Goal: Task Accomplishment & Management: Use online tool/utility

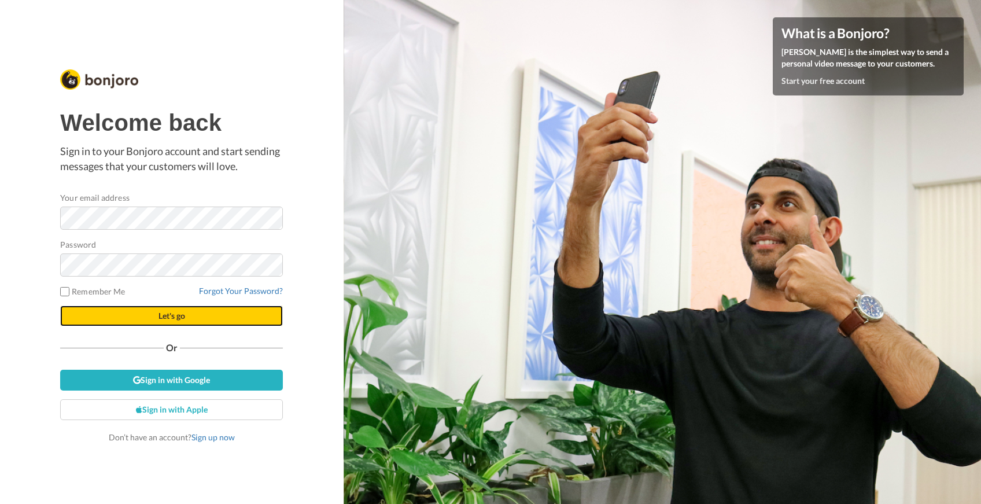
click at [176, 315] on span "Let's go" at bounding box center [171, 316] width 27 height 10
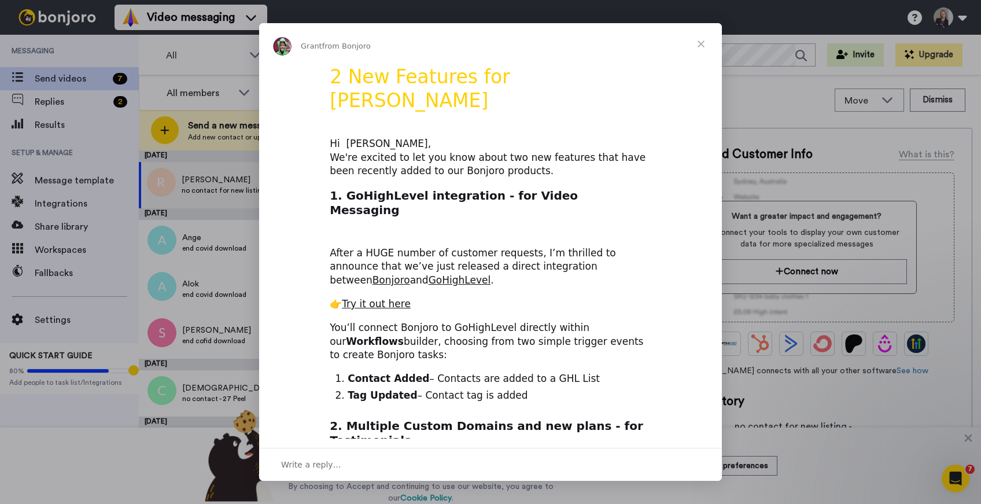
click at [702, 45] on span "Close" at bounding box center [701, 44] width 42 height 42
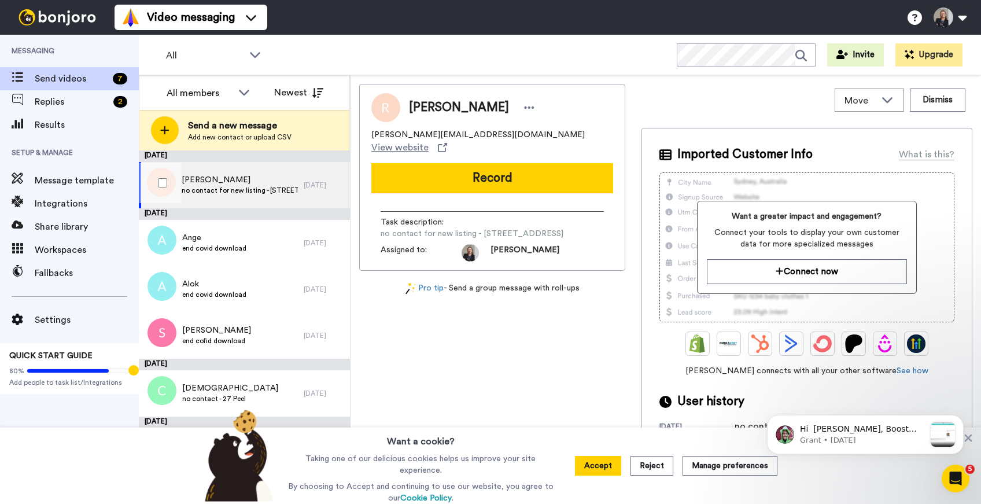
click at [247, 180] on span "[PERSON_NAME]" at bounding box center [240, 180] width 116 height 12
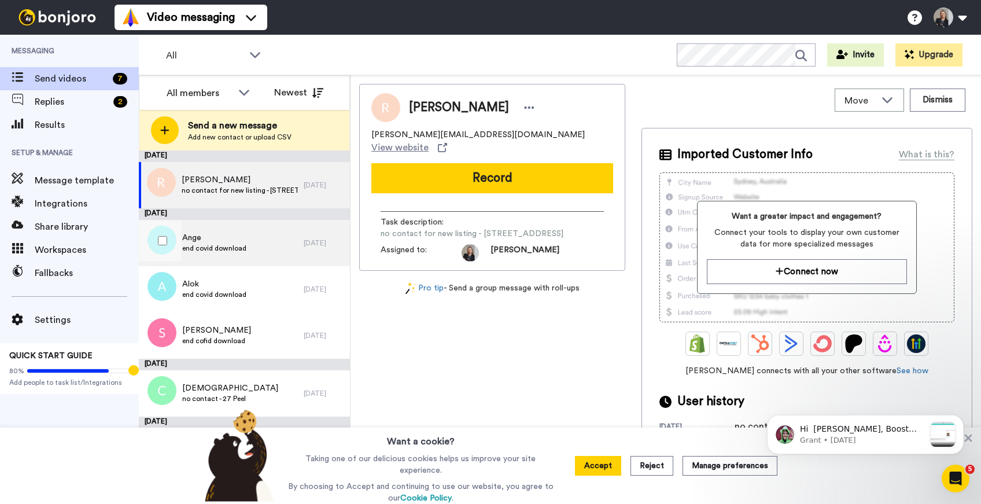
click at [219, 252] on span "end covid download" at bounding box center [214, 247] width 64 height 9
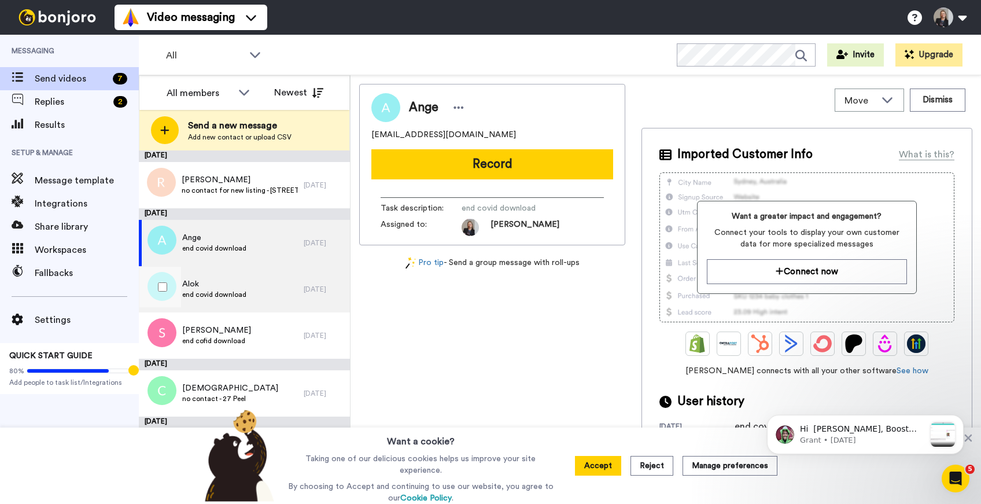
click at [212, 295] on span "end covid download" at bounding box center [214, 294] width 64 height 9
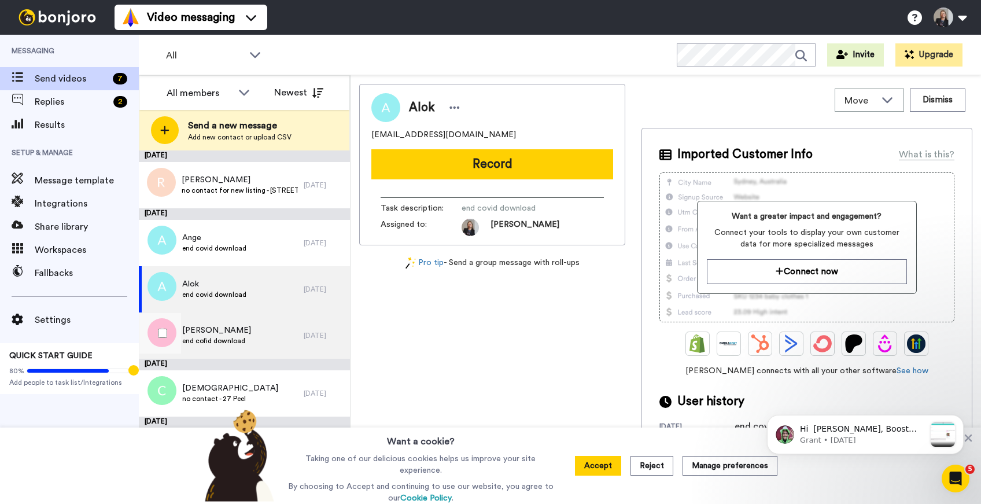
click at [204, 330] on span "Simon" at bounding box center [216, 330] width 69 height 12
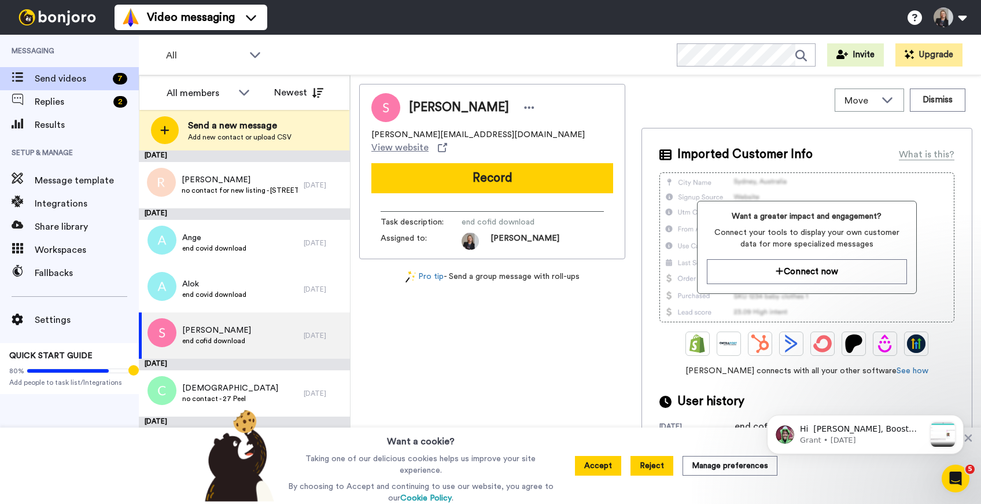
click at [659, 469] on button "Reject" at bounding box center [651, 466] width 43 height 20
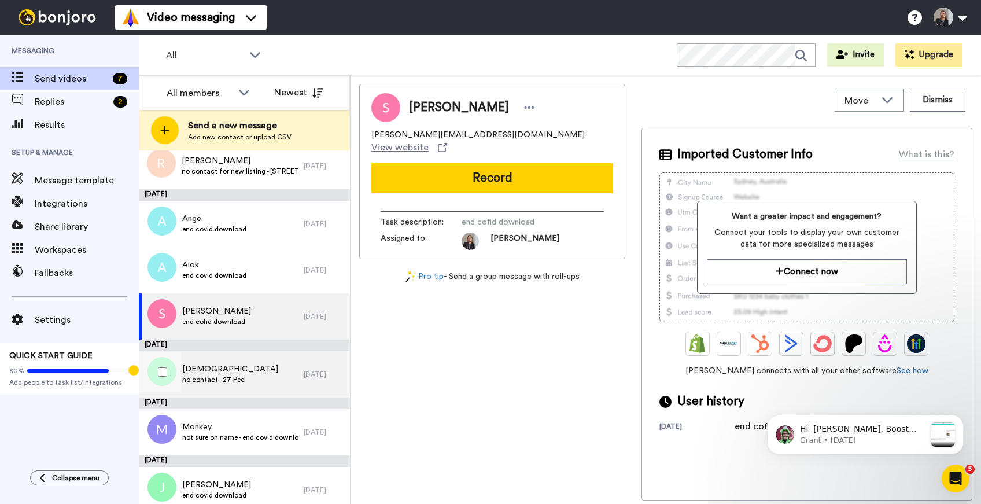
scroll to position [28, 0]
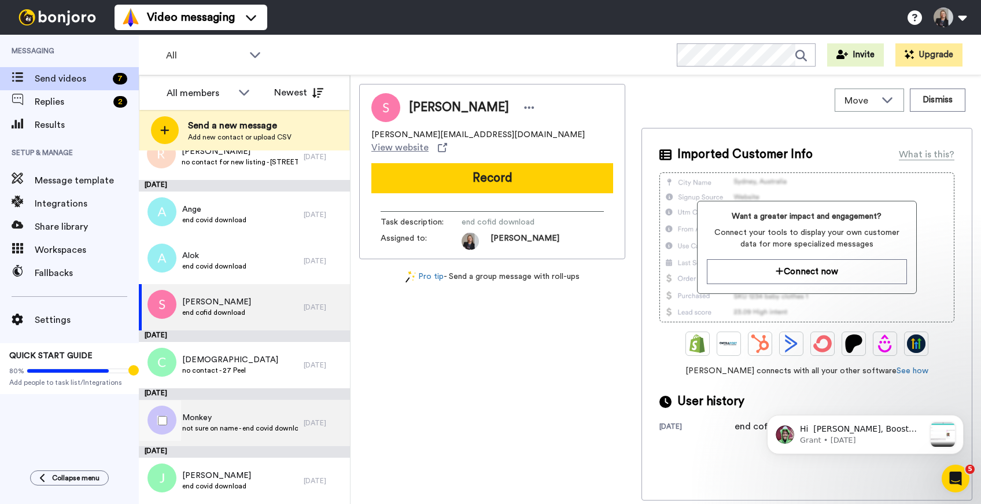
click at [239, 423] on span "not sure on name - end covid download" at bounding box center [240, 427] width 116 height 9
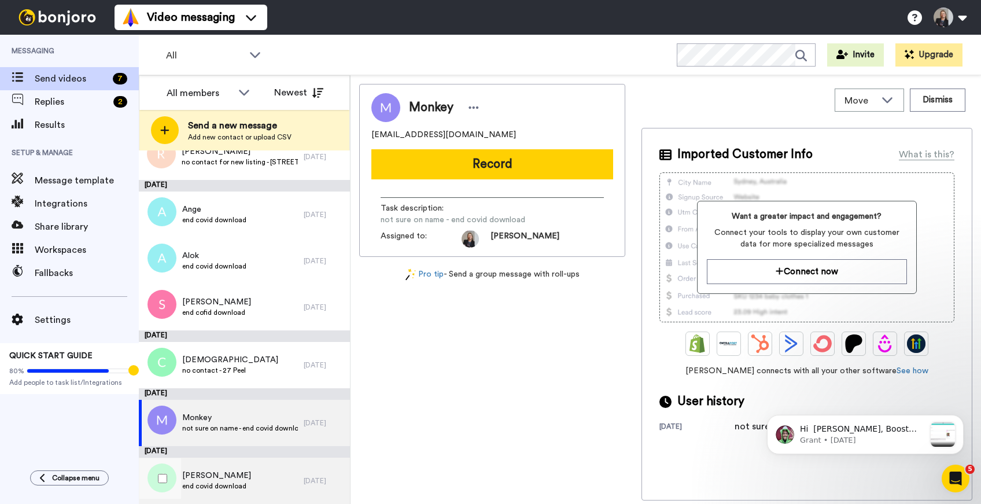
click at [216, 482] on span "end covid download" at bounding box center [216, 485] width 69 height 9
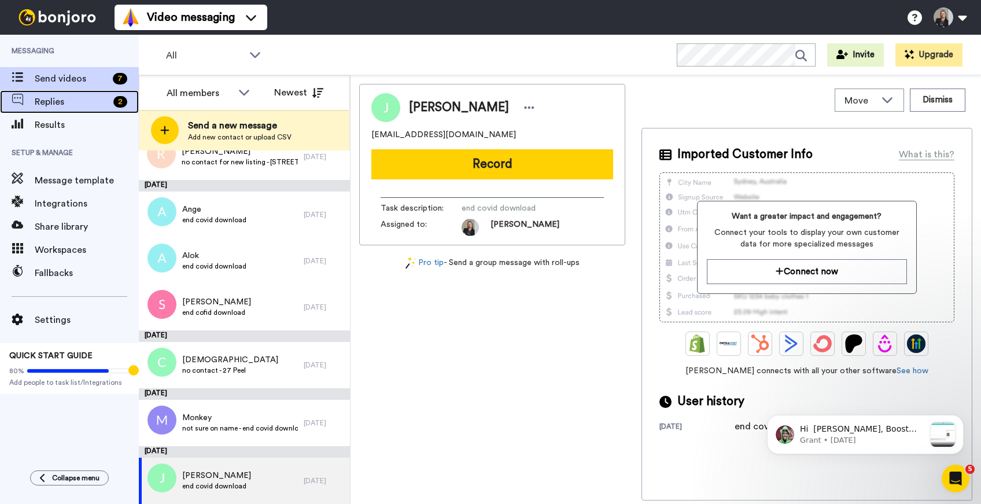
click at [59, 102] on span "Replies" at bounding box center [72, 102] width 74 height 14
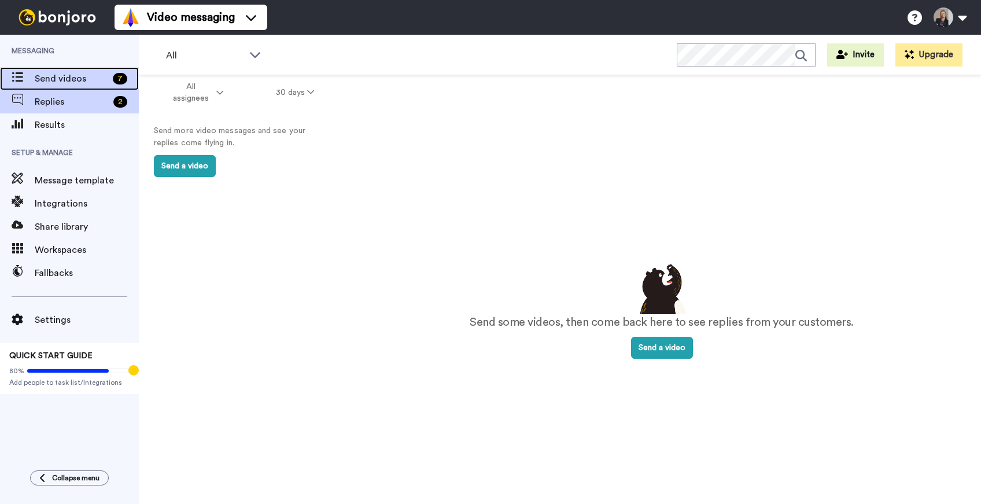
click at [98, 77] on span "Send videos" at bounding box center [71, 79] width 73 height 14
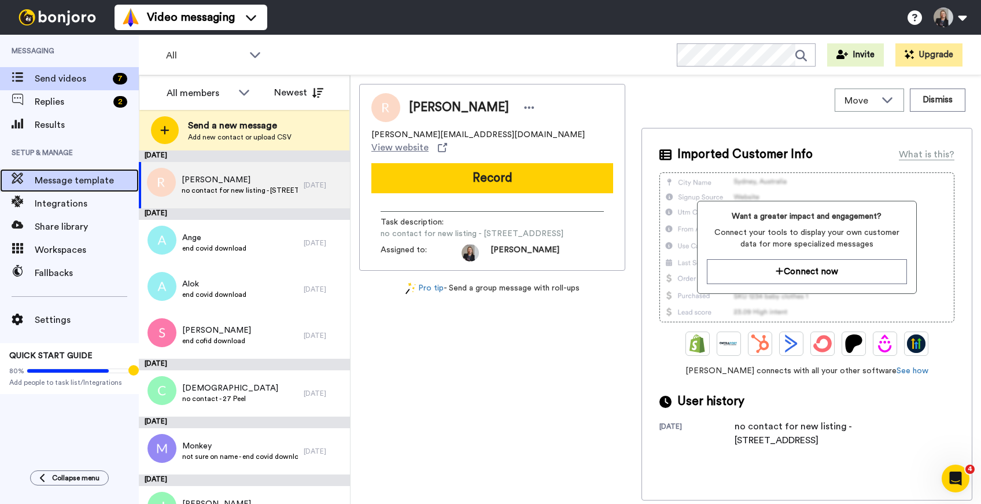
click at [58, 186] on span "Message template" at bounding box center [87, 180] width 104 height 14
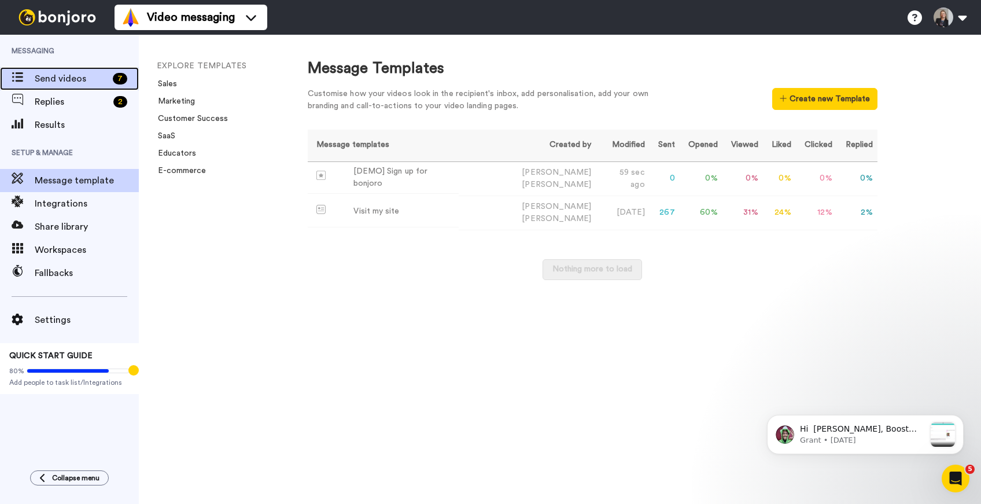
click at [57, 84] on span "Send videos" at bounding box center [71, 79] width 73 height 14
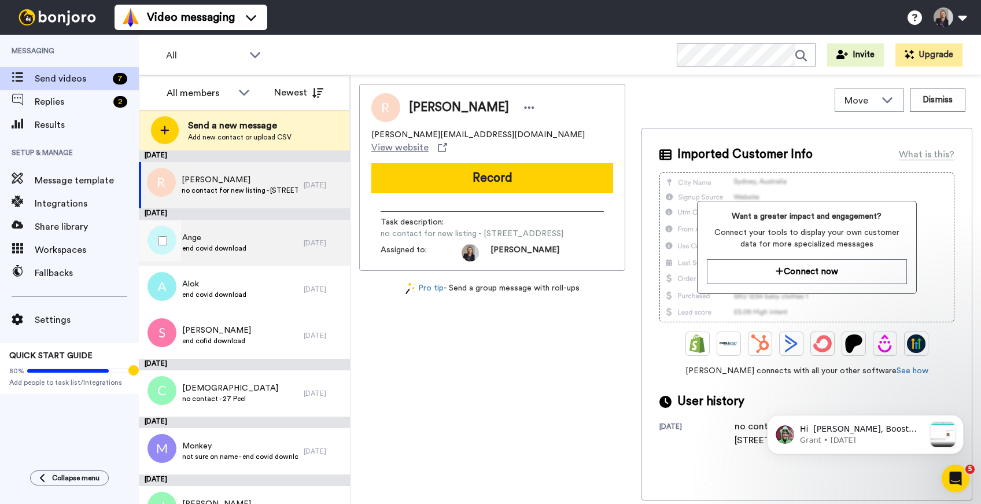
click at [221, 242] on span "Ange" at bounding box center [214, 238] width 64 height 12
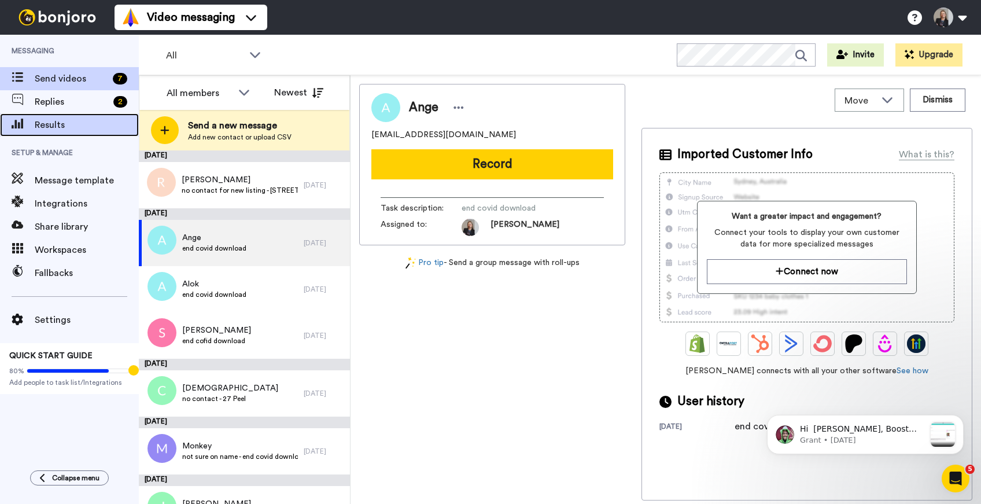
click at [56, 127] on span "Results" at bounding box center [87, 125] width 104 height 14
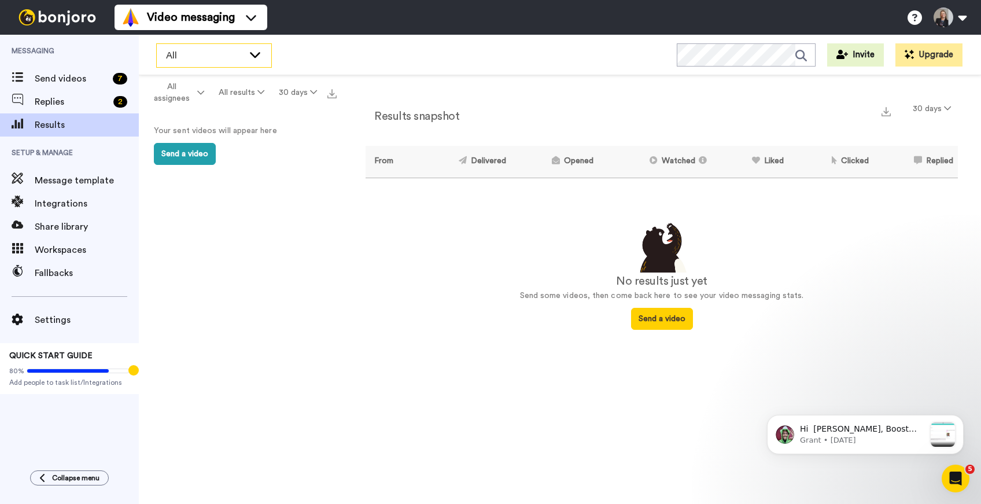
click at [259, 56] on icon at bounding box center [255, 55] width 14 height 12
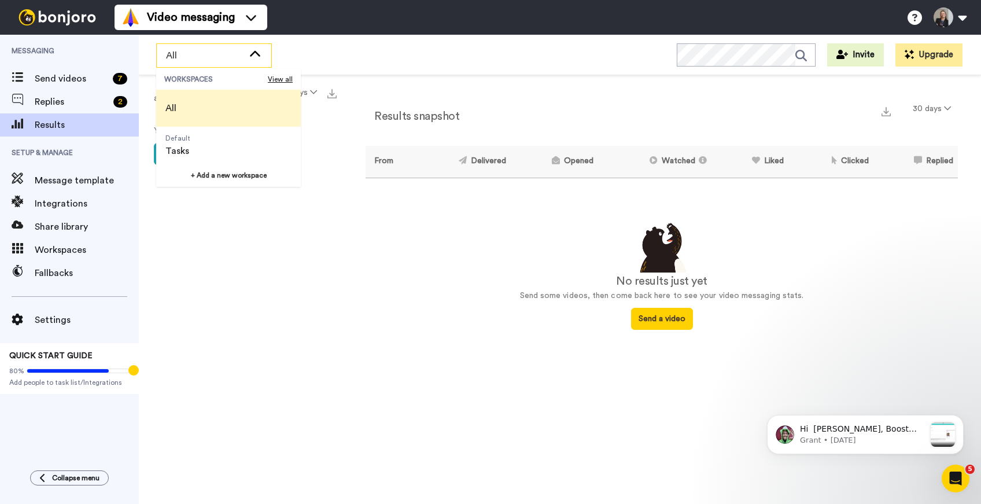
click at [331, 63] on div "All WORKSPACES View all All Default Tasks + Add a new workspace Invite Upgrade" at bounding box center [560, 55] width 842 height 40
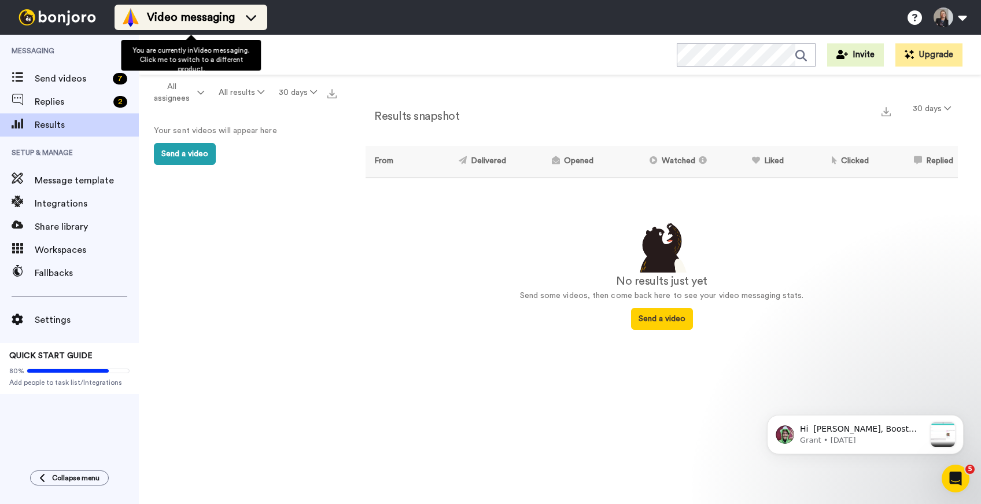
click at [256, 14] on icon at bounding box center [251, 18] width 19 height 12
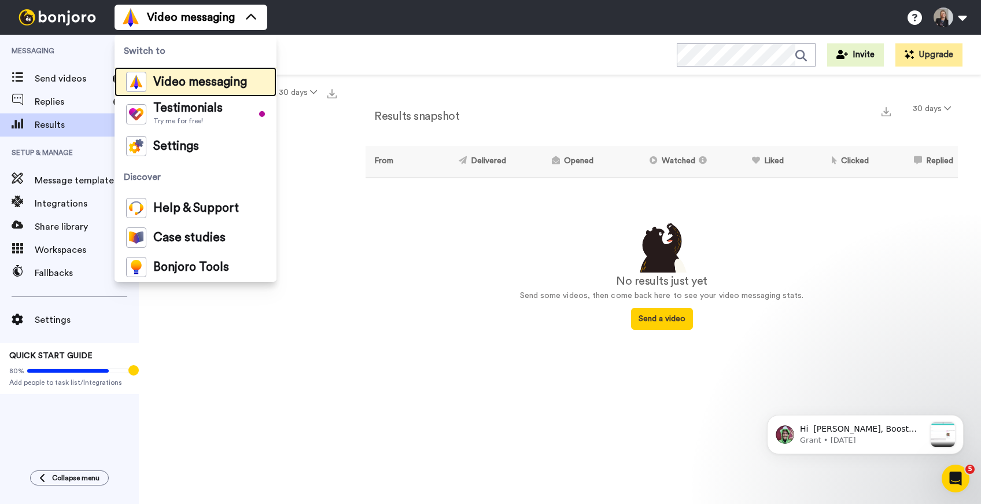
click at [187, 84] on span "Video messaging" at bounding box center [200, 82] width 94 height 12
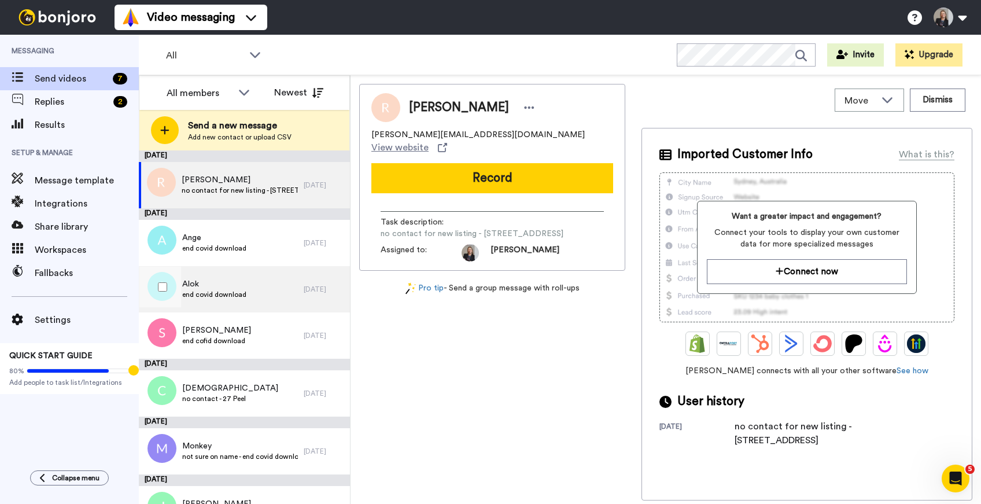
click at [279, 294] on div "Alok end covid download" at bounding box center [221, 289] width 165 height 46
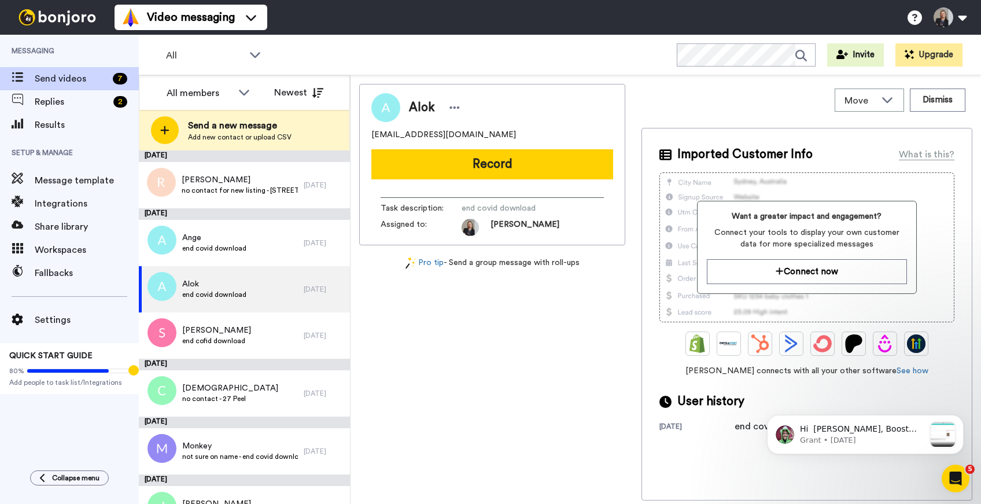
click at [448, 60] on div "All WORKSPACES View all All Default Tasks + Add a new workspace Invite Upgrade" at bounding box center [560, 55] width 842 height 40
